Goal: Task Accomplishment & Management: Manage account settings

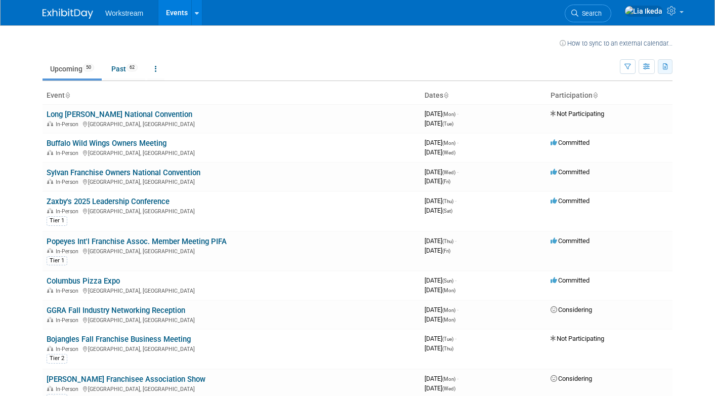
click at [662, 70] on button "button" at bounding box center [665, 66] width 15 height 15
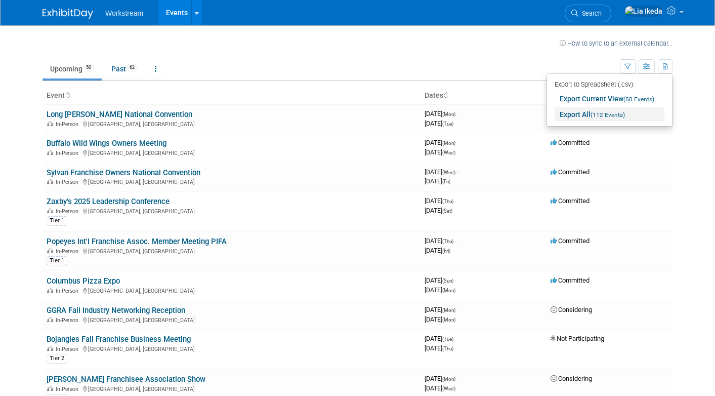
click at [595, 116] on span "(112 Events)" at bounding box center [608, 114] width 34 height 7
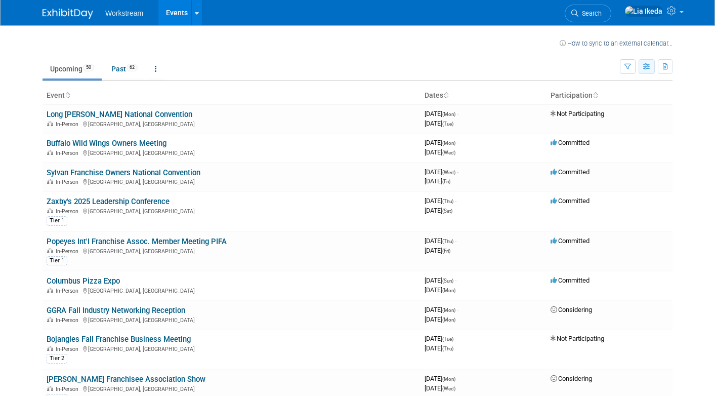
click at [642, 68] on button "button" at bounding box center [647, 66] width 16 height 15
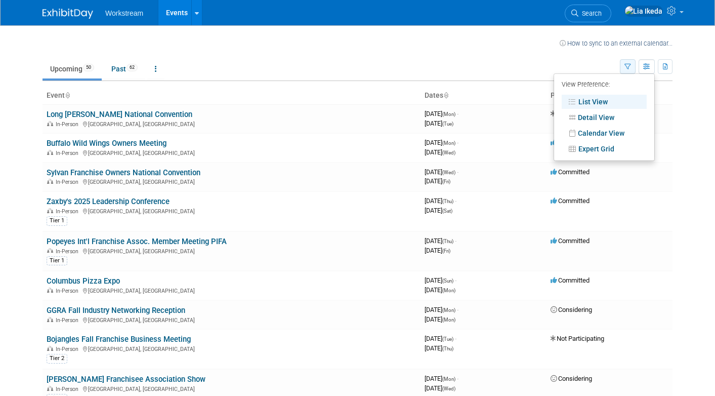
click at [624, 68] on button "button" at bounding box center [628, 66] width 16 height 15
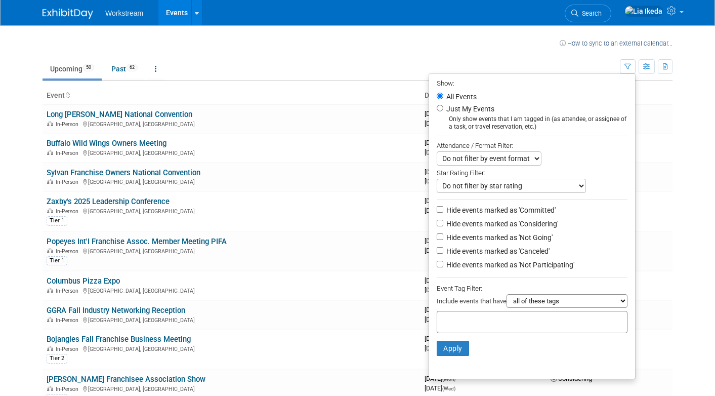
click at [465, 208] on label "Hide events marked as 'Committed'" at bounding box center [499, 210] width 111 height 10
click at [443, 208] on input "Hide events marked as 'Committed'" at bounding box center [440, 209] width 7 height 7
click at [465, 210] on label "Hide events marked as 'Committed'" at bounding box center [499, 210] width 111 height 10
click at [443, 210] on input "Hide events marked as 'Committed'" at bounding box center [440, 209] width 7 height 7
checkbox input "false"
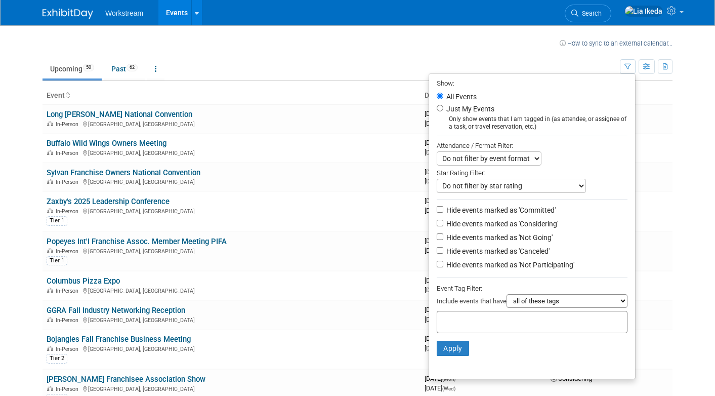
click at [465, 228] on label "Hide events marked as 'Considering'" at bounding box center [501, 224] width 114 height 10
click at [443, 226] on input "Hide events marked as 'Considering'" at bounding box center [440, 223] width 7 height 7
checkbox input "true"
click at [462, 237] on label "Hide events marked as 'Not Going'" at bounding box center [498, 237] width 108 height 10
click at [443, 237] on input "Hide events marked as 'Not Going'" at bounding box center [440, 236] width 7 height 7
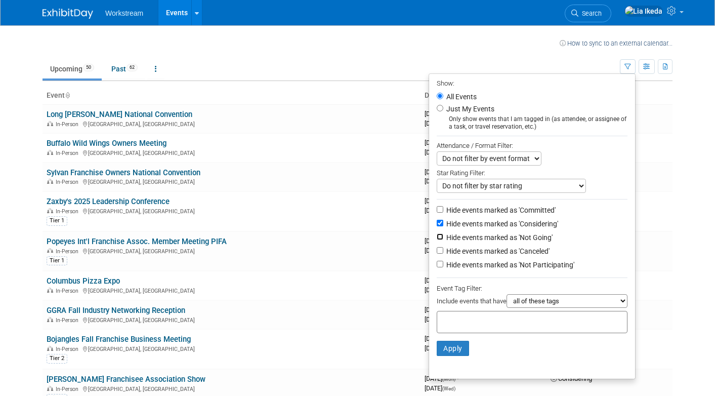
checkbox input "true"
click at [456, 259] on li "Hide events marked as 'Canceled'" at bounding box center [532, 252] width 206 height 14
click at [455, 256] on label "Hide events marked as 'Canceled'" at bounding box center [496, 251] width 105 height 10
click at [443, 254] on input "Hide events marked as 'Canceled'" at bounding box center [440, 250] width 7 height 7
checkbox input "true"
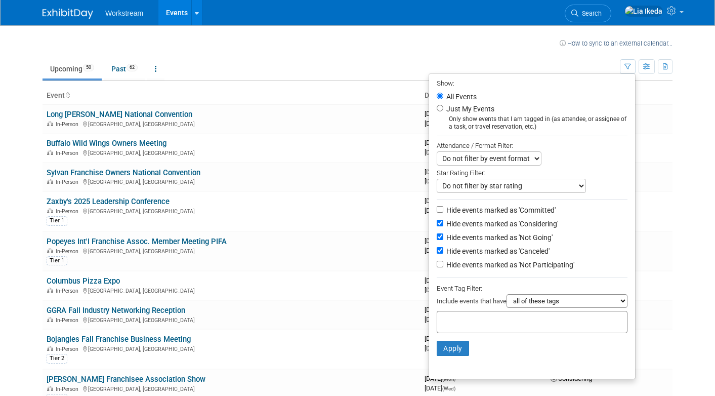
click at [455, 270] on label "Hide events marked as 'Not Participating'" at bounding box center [509, 265] width 130 height 10
click at [443, 267] on input "Hide events marked as 'Not Participating'" at bounding box center [440, 264] width 7 height 7
checkbox input "true"
click at [462, 225] on label "Hide events marked as 'Considering'" at bounding box center [501, 224] width 114 height 10
click at [443, 225] on input "Hide events marked as 'Considering'" at bounding box center [440, 223] width 7 height 7
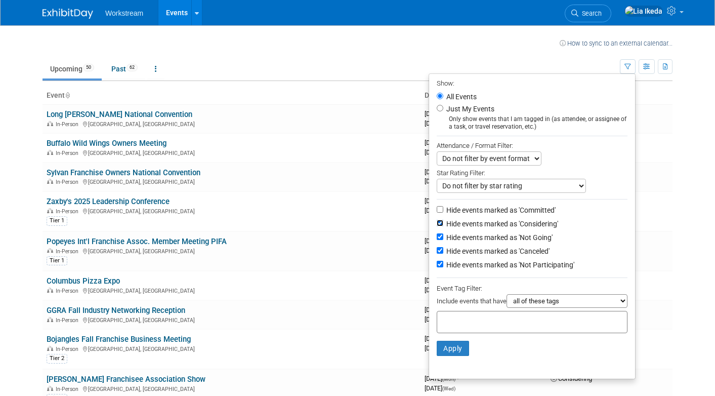
checkbox input "false"
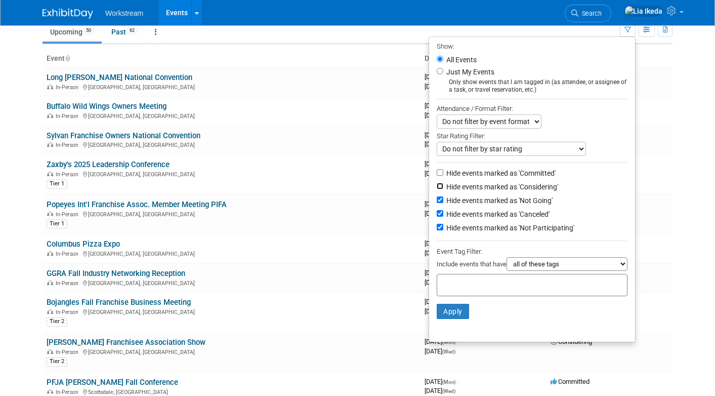
scroll to position [50, 0]
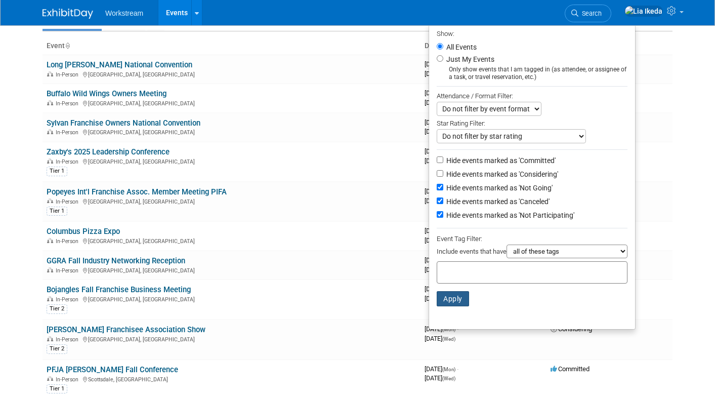
click at [447, 301] on button "Apply" at bounding box center [453, 298] width 32 height 15
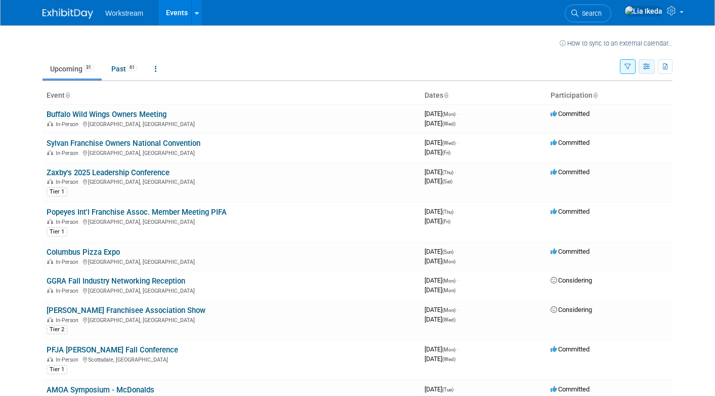
click at [648, 65] on icon "button" at bounding box center [647, 67] width 8 height 7
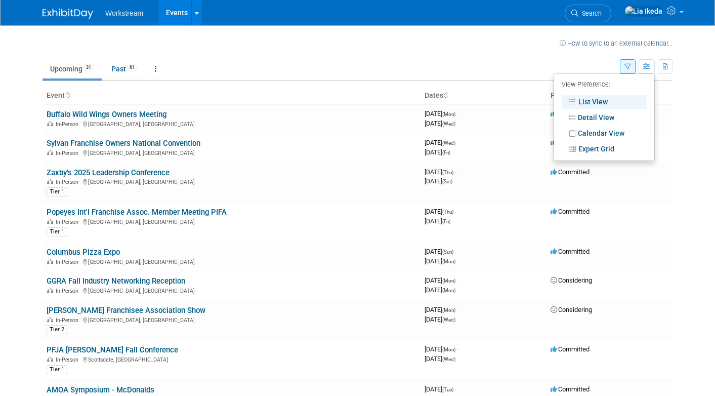
click at [603, 106] on link "List View" at bounding box center [604, 102] width 85 height 14
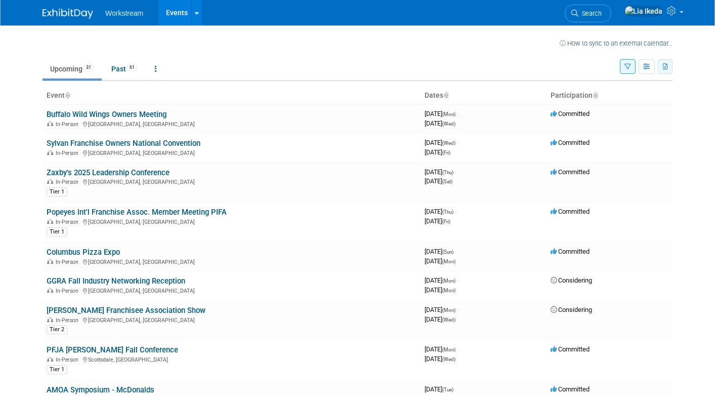
click at [668, 66] on icon "button" at bounding box center [666, 67] width 6 height 7
click at [603, 101] on link "Export Current View (31 Events)" at bounding box center [610, 99] width 110 height 14
